Goal: Information Seeking & Learning: Learn about a topic

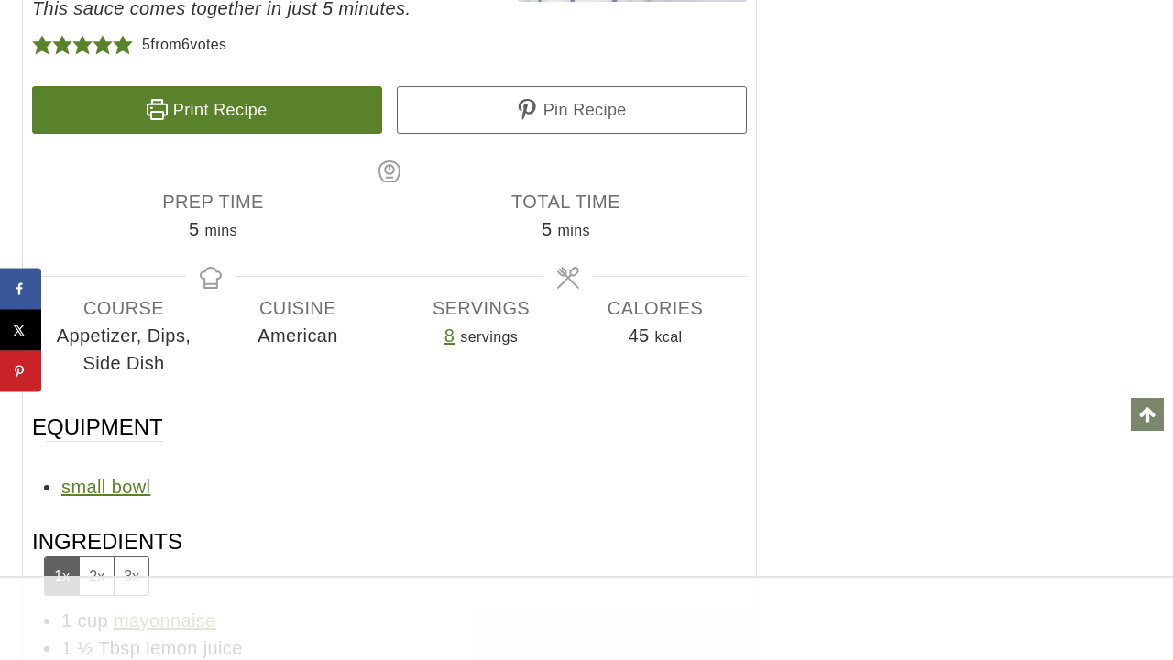
scroll to position [11914, 0]
